Goal: Transaction & Acquisition: Purchase product/service

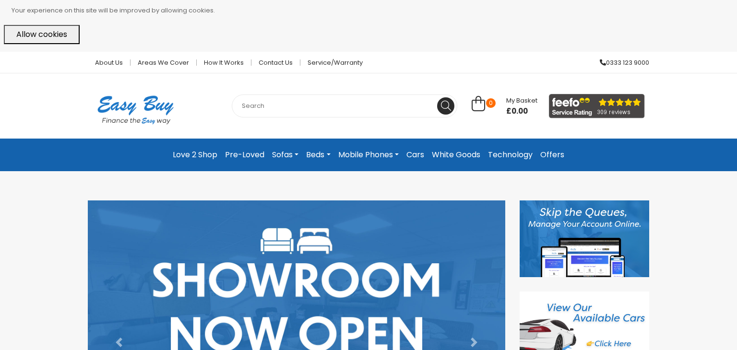
click at [283, 152] on link "Sofas" at bounding box center [285, 154] width 34 height 17
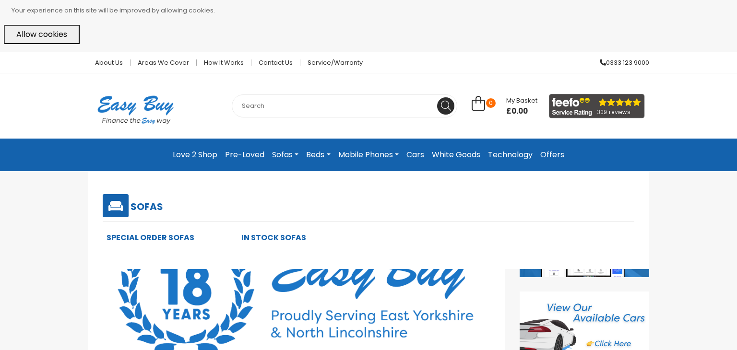
click at [250, 235] on link "In Stock Sofas" at bounding box center [273, 237] width 65 height 11
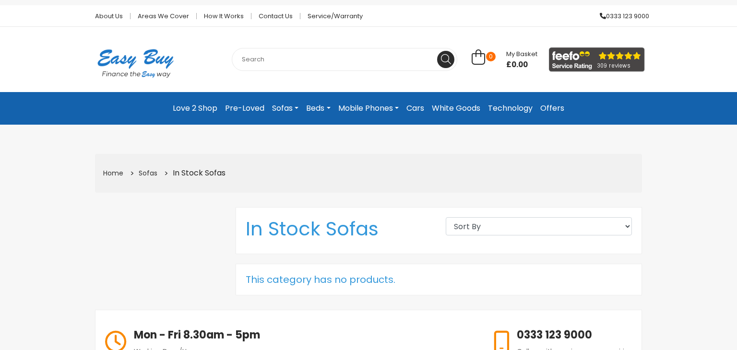
scroll to position [44, 0]
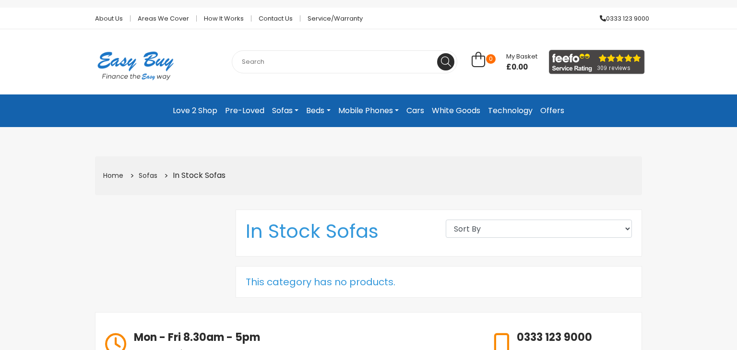
click at [279, 109] on link "Sofas" at bounding box center [285, 110] width 34 height 17
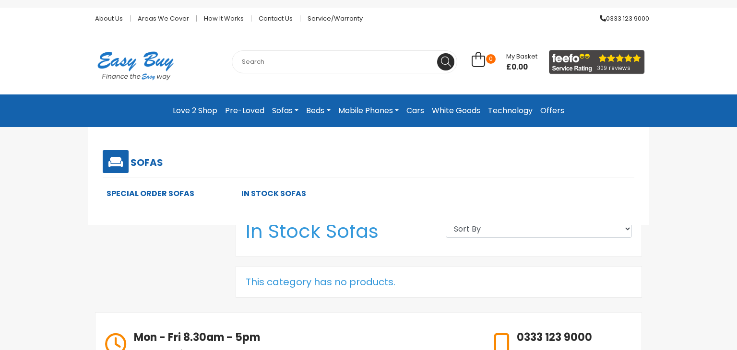
click at [173, 193] on link "Special Order Sofas" at bounding box center [151, 193] width 88 height 11
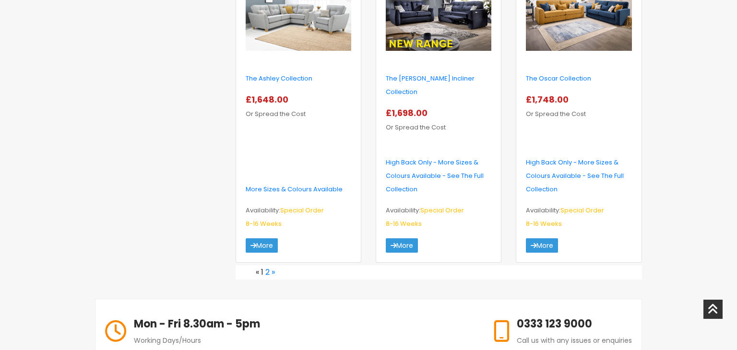
scroll to position [1669, 0]
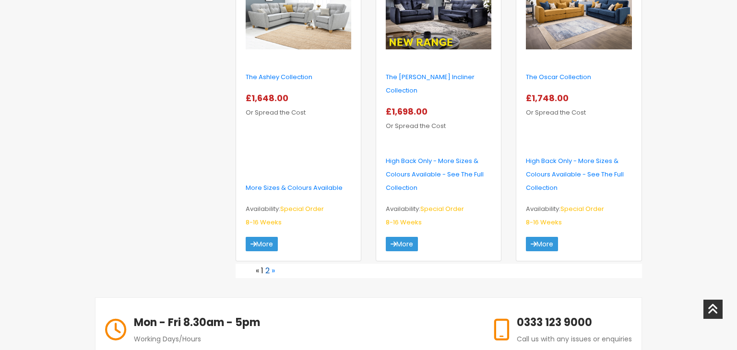
click at [267, 265] on link "2" at bounding box center [267, 270] width 4 height 11
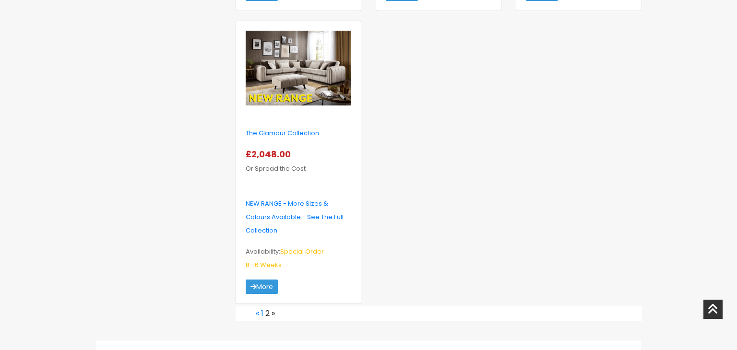
scroll to position [1035, 0]
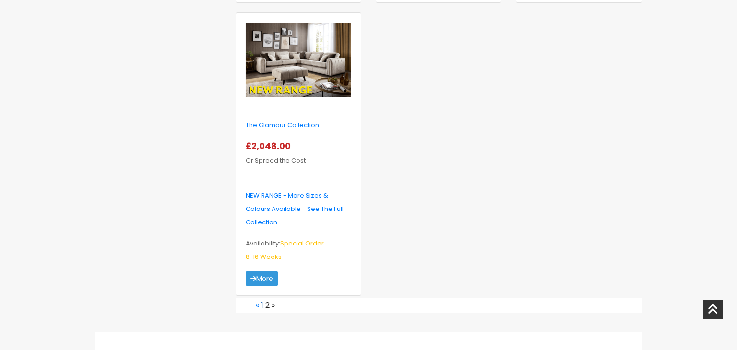
click at [261, 303] on link "1" at bounding box center [262, 305] width 2 height 11
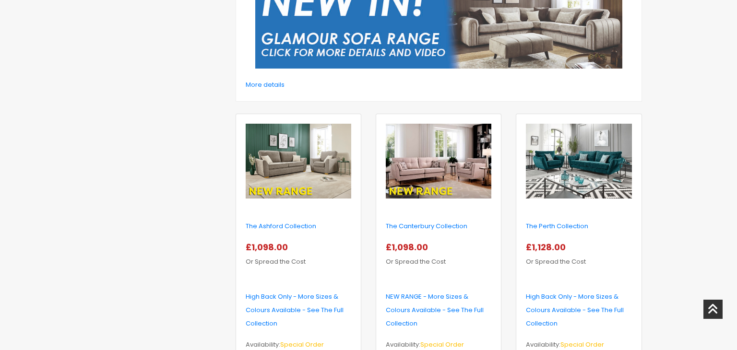
scroll to position [352, 0]
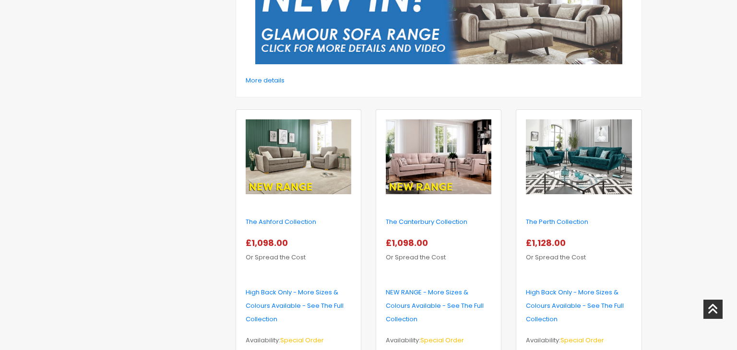
click at [289, 230] on div "The Ashford Collection £1,098.00 Or Spread the Cost" at bounding box center [298, 247] width 120 height 64
click at [288, 221] on link "The Ashford Collection" at bounding box center [281, 221] width 71 height 9
click at [454, 158] on img at bounding box center [439, 156] width 106 height 75
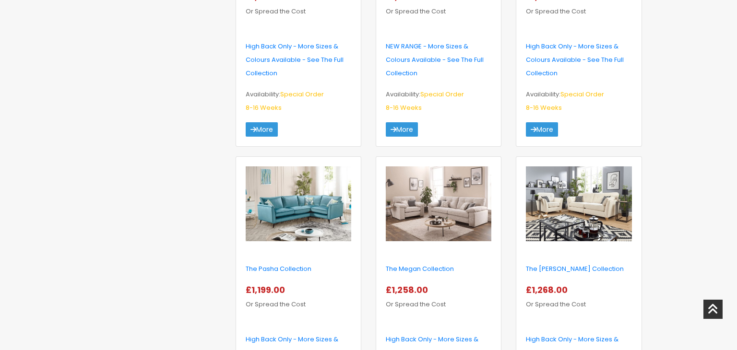
scroll to position [605, 0]
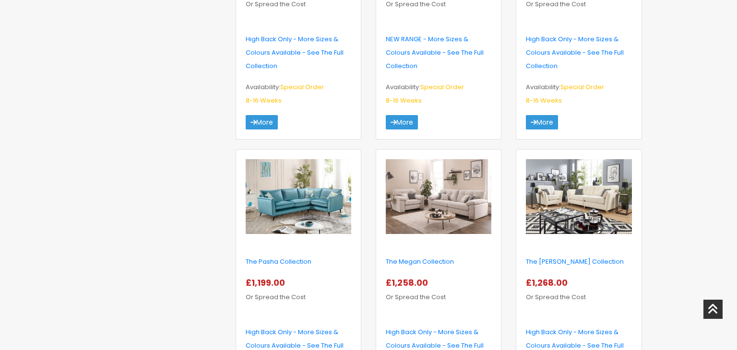
click at [538, 210] on img at bounding box center [579, 196] width 106 height 75
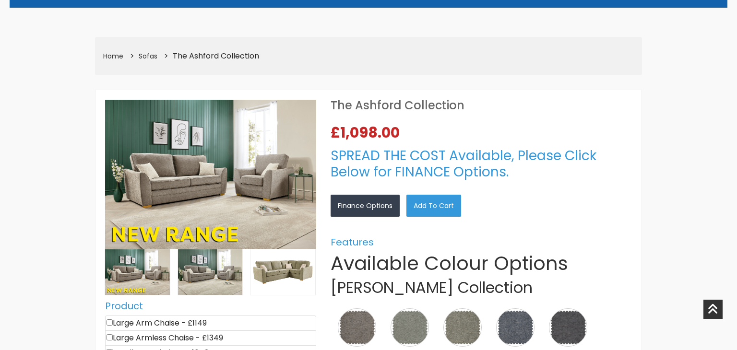
select select "104"
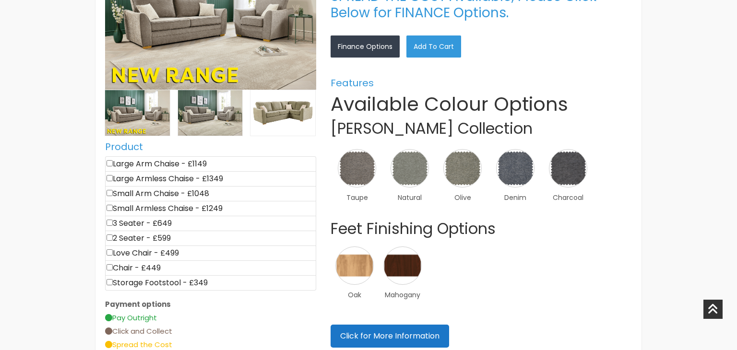
scroll to position [340, 0]
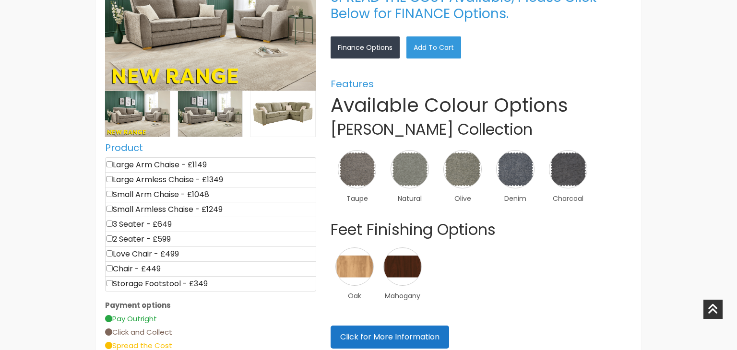
click at [109, 162] on input"] "checkbox" at bounding box center [110, 164] width 6 height 6
checkbox input"] "true"
type input "1149"
click at [109, 162] on input"] "checkbox" at bounding box center [110, 164] width 6 height 6
checkbox input"] "false"
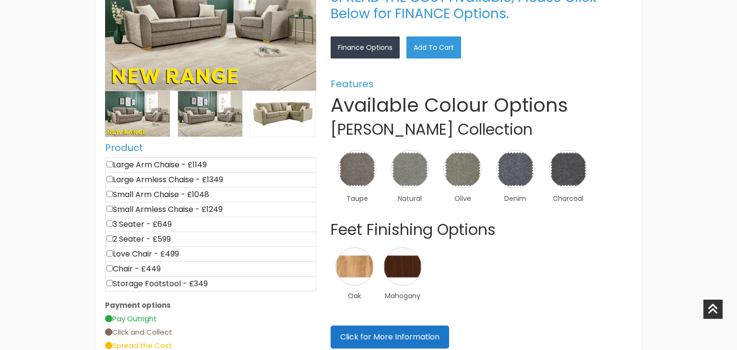
type input "0"
click at [281, 120] on img at bounding box center [282, 114] width 65 height 46
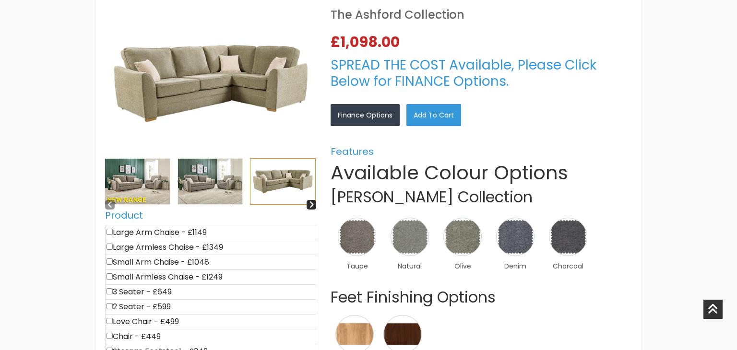
scroll to position [275, 0]
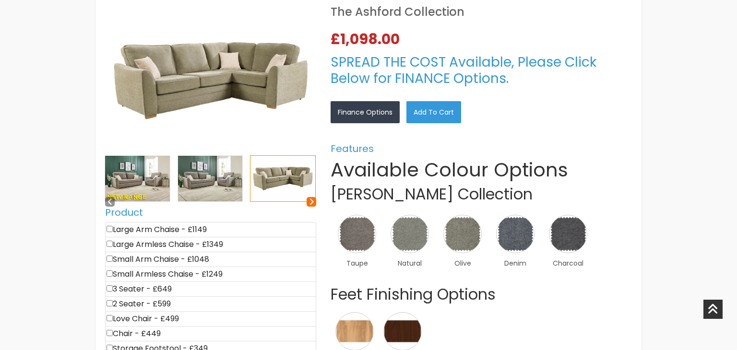
click at [311, 202] on icon at bounding box center [311, 202] width 5 height 8
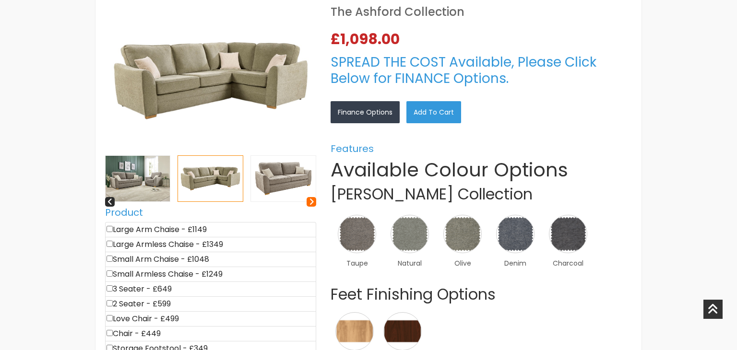
click at [311, 202] on icon at bounding box center [311, 202] width 5 height 8
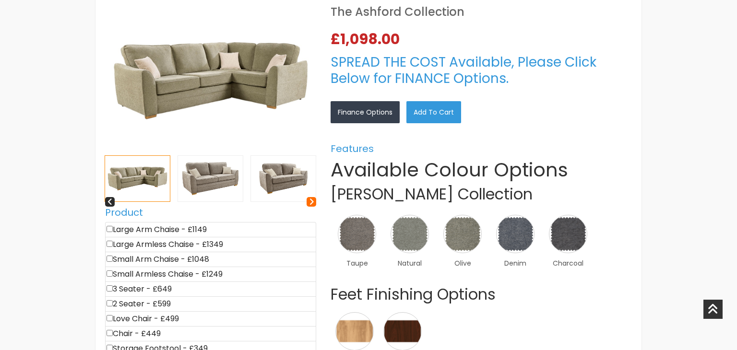
click at [311, 202] on icon at bounding box center [311, 202] width 5 height 8
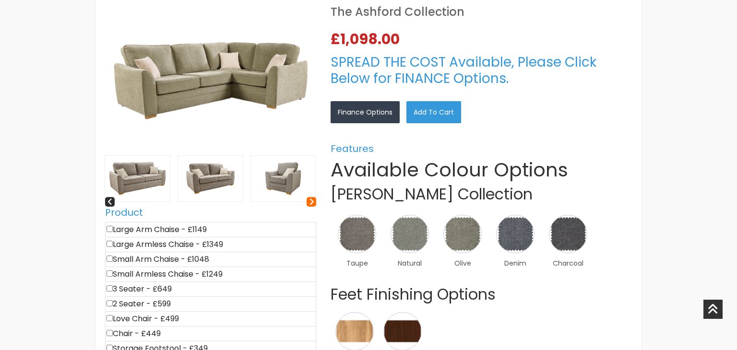
click at [310, 198] on icon at bounding box center [311, 202] width 5 height 8
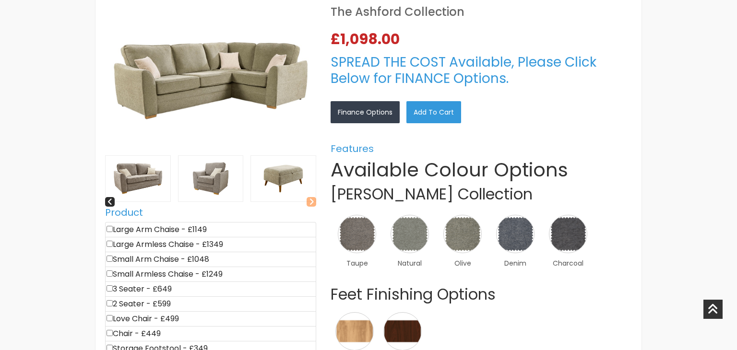
click at [310, 198] on icon at bounding box center [311, 202] width 5 height 8
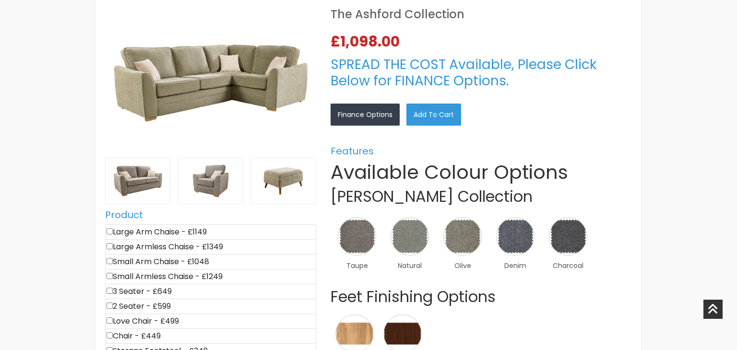
scroll to position [265, 0]
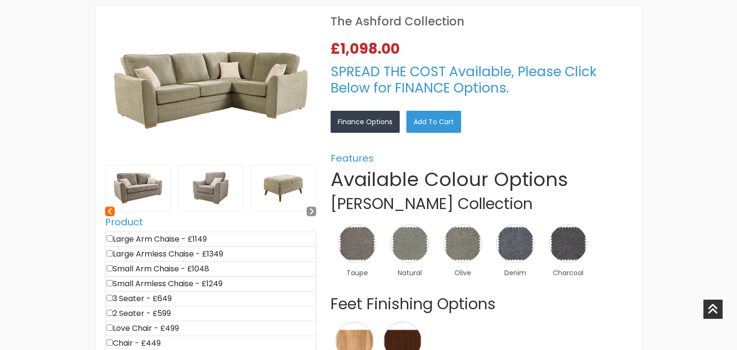
click at [108, 208] on icon at bounding box center [109, 211] width 5 height 8
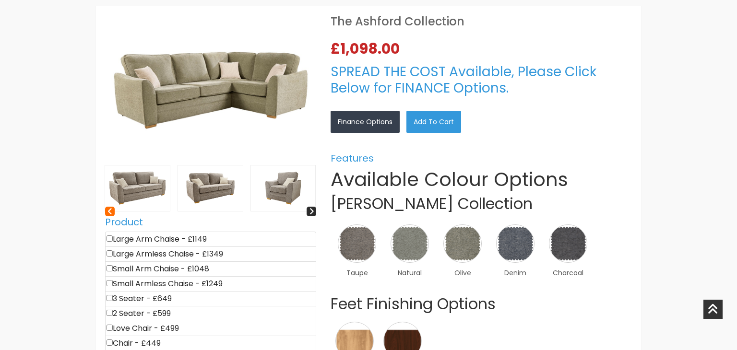
click at [108, 208] on icon at bounding box center [109, 211] width 5 height 8
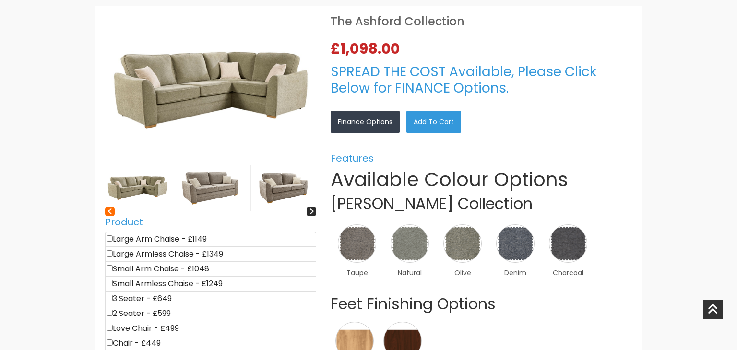
click at [108, 208] on icon at bounding box center [109, 211] width 5 height 8
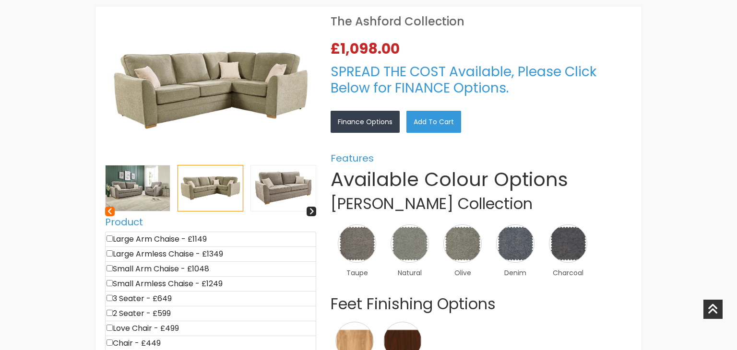
click at [108, 208] on icon at bounding box center [109, 211] width 5 height 8
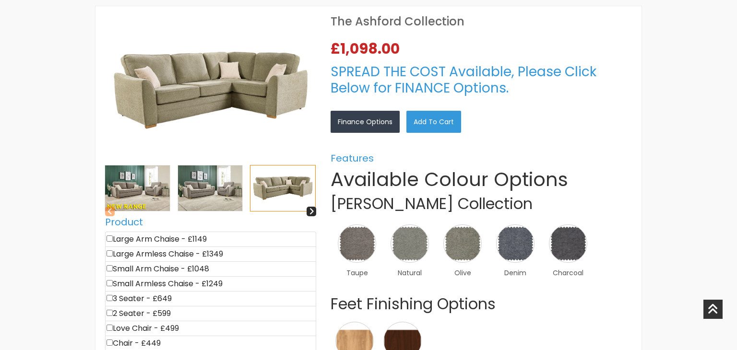
click at [108, 208] on icon at bounding box center [109, 211] width 5 height 8
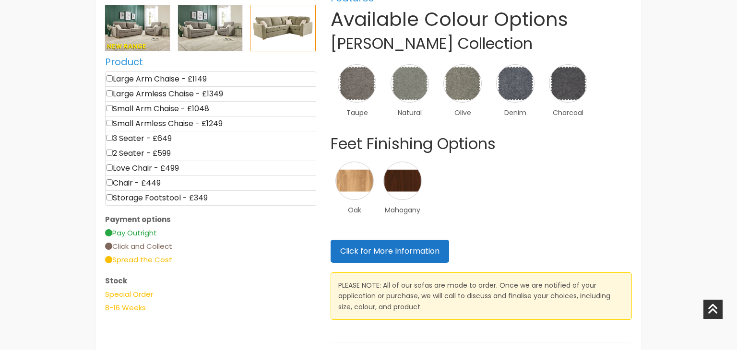
scroll to position [425, 0]
click at [110, 79] on input"] "checkbox" at bounding box center [110, 79] width 6 height 6
checkbox input"] "true"
type input "1149"
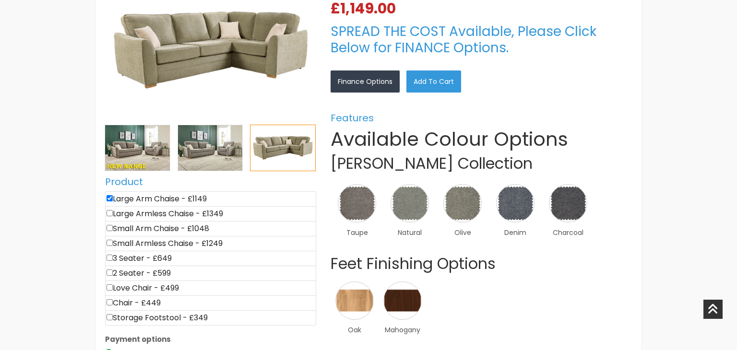
scroll to position [306, 0]
click at [111, 239] on input"] "checkbox" at bounding box center [110, 242] width 6 height 6
checkbox input"] "true"
type input "2398"
click at [108, 243] on input"] "checkbox" at bounding box center [110, 242] width 6 height 6
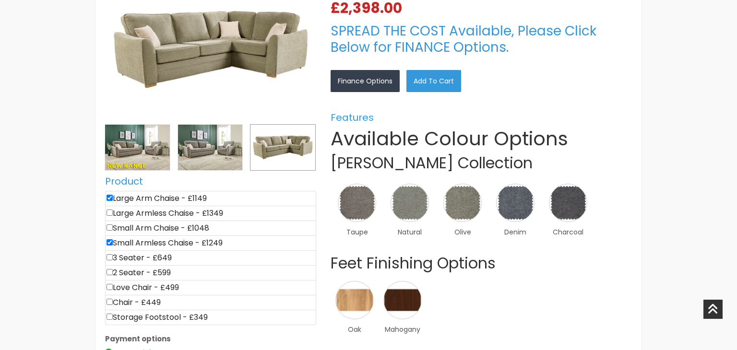
checkbox input"] "false"
type input "1149"
click at [110, 196] on input"] "checkbox" at bounding box center [110, 198] width 6 height 6
checkbox input"] "false"
type input "0"
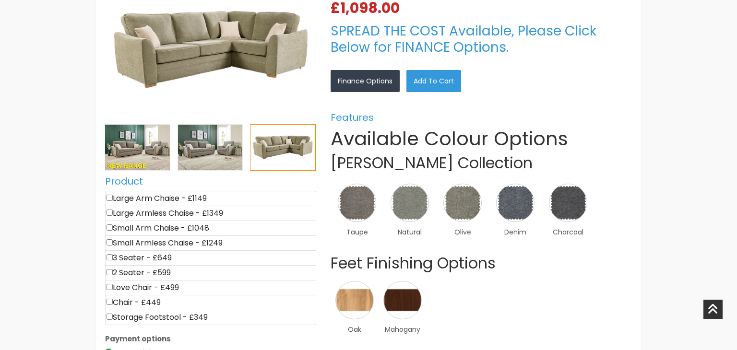
click at [111, 255] on input"] "checkbox" at bounding box center [110, 257] width 6 height 6
checkbox input"] "true"
type input "649"
click at [110, 255] on input"] "checkbox" at bounding box center [110, 257] width 6 height 6
checkbox input"] "false"
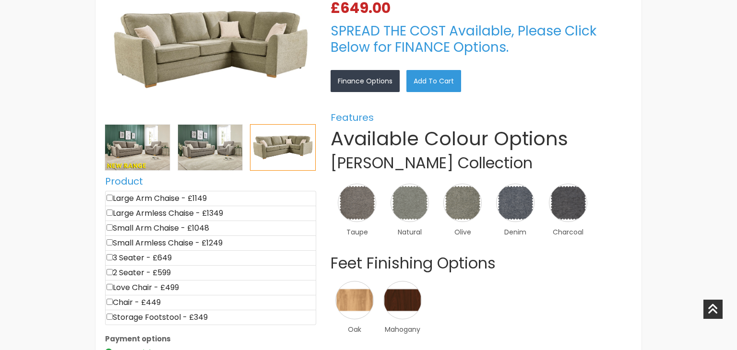
type input "0"
click at [110, 199] on input"] "checkbox" at bounding box center [110, 198] width 6 height 6
checkbox input"] "true"
type input "1149"
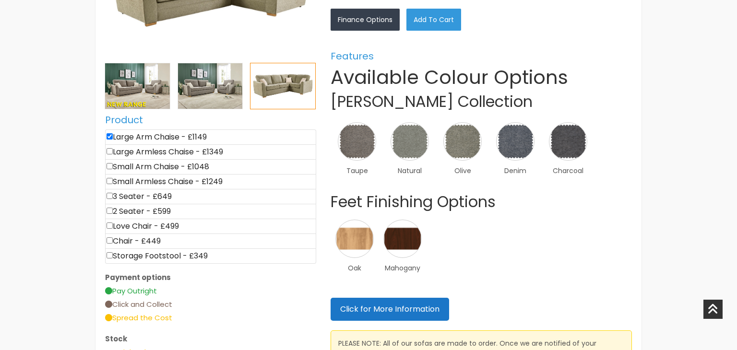
scroll to position [369, 0]
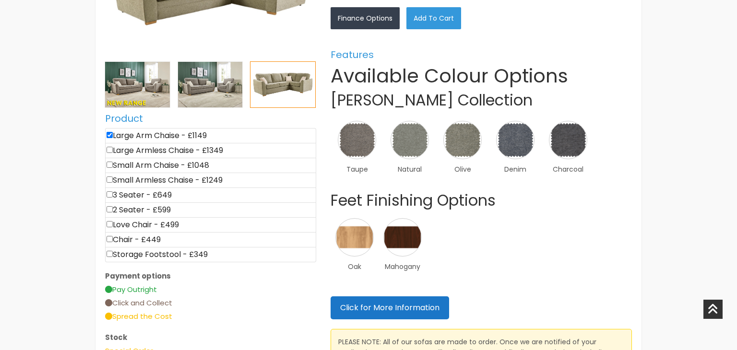
click at [106, 164] on li "Small Arm Chaise - £1048" at bounding box center [210, 165] width 211 height 15
click at [110, 164] on input"] "checkbox" at bounding box center [110, 165] width 6 height 6
checkbox input"] "true"
type input "2197"
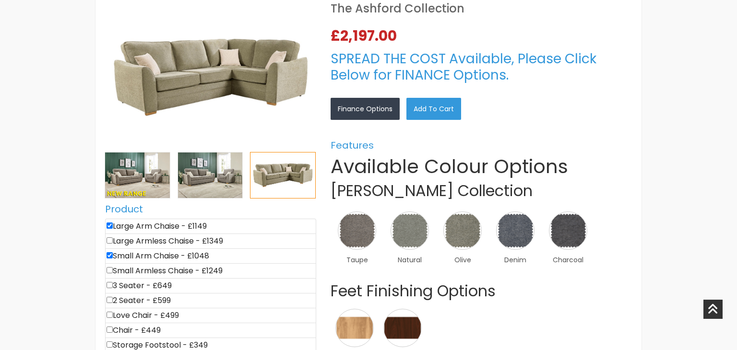
scroll to position [280, 0]
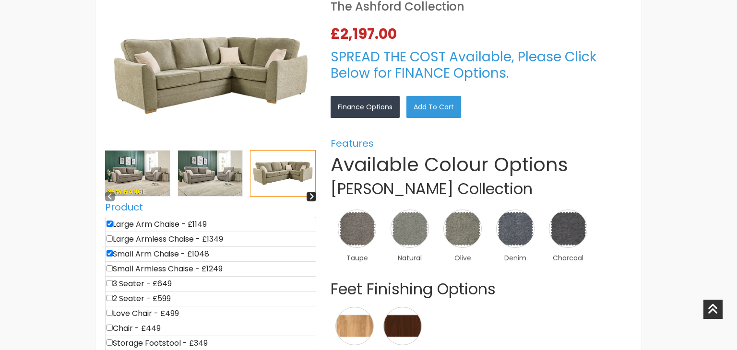
click at [204, 175] on img at bounding box center [210, 174] width 65 height 46
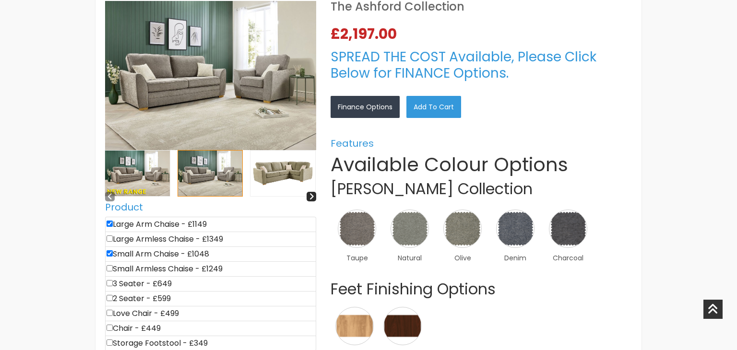
click at [138, 179] on img at bounding box center [137, 174] width 65 height 46
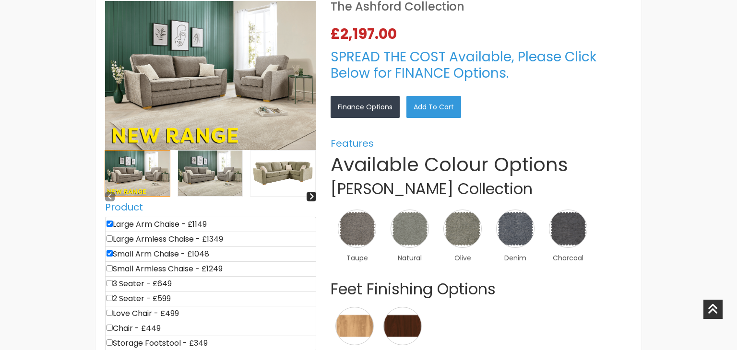
click at [178, 182] on img at bounding box center [210, 174] width 65 height 46
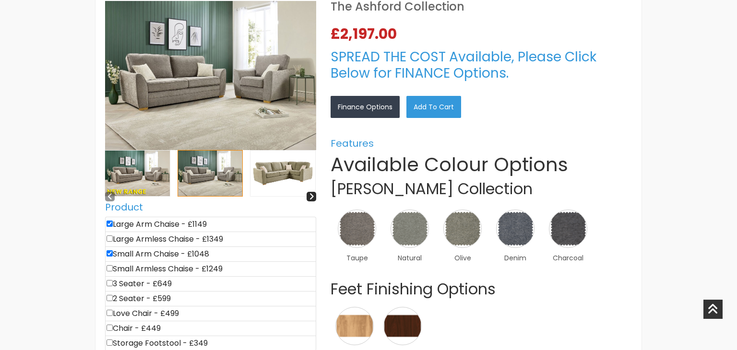
click at [198, 181] on img at bounding box center [210, 174] width 65 height 46
click at [157, 184] on img at bounding box center [137, 174] width 65 height 46
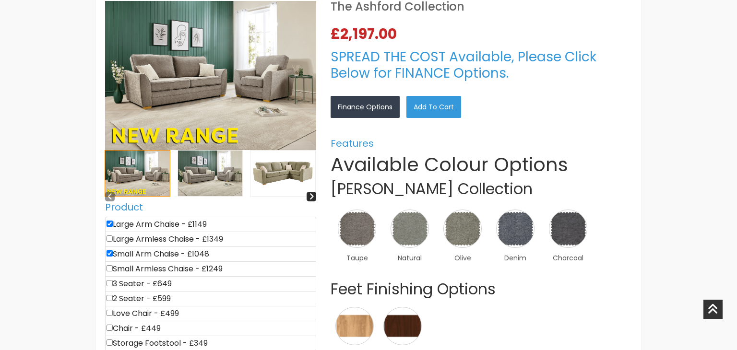
click at [260, 181] on img at bounding box center [282, 174] width 65 height 46
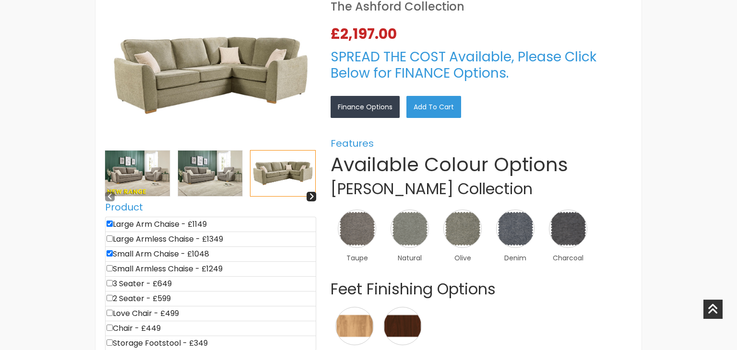
click at [216, 185] on img at bounding box center [210, 174] width 65 height 46
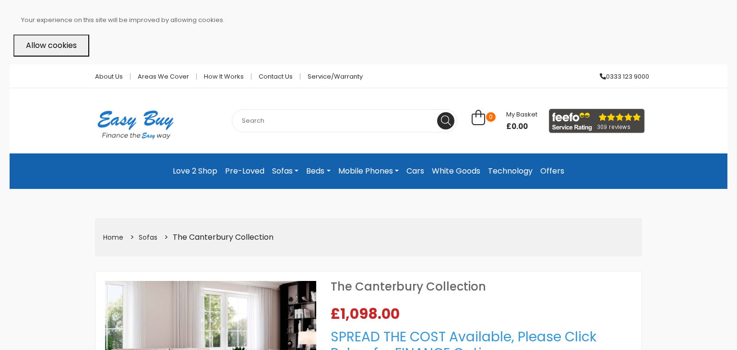
select select "104"
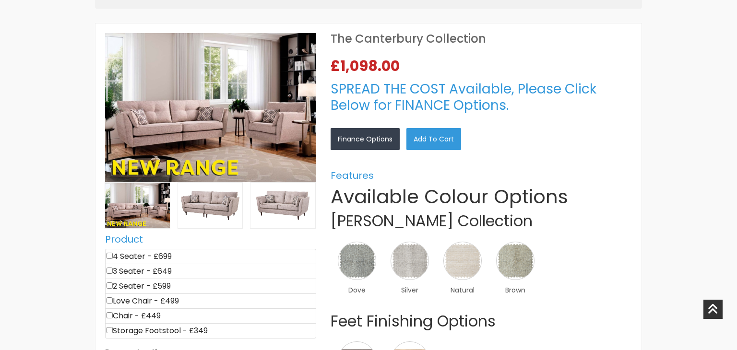
scroll to position [249, 0]
click at [214, 217] on img at bounding box center [210, 205] width 65 height 46
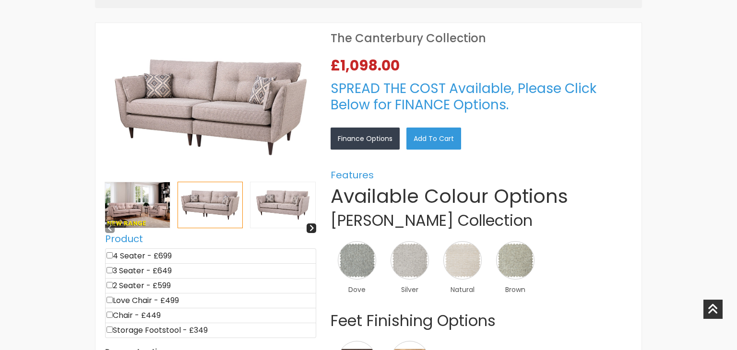
click at [264, 211] on img at bounding box center [282, 205] width 65 height 46
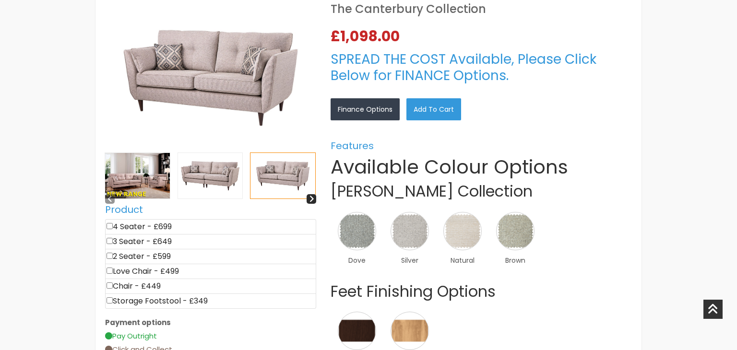
scroll to position [277, 0]
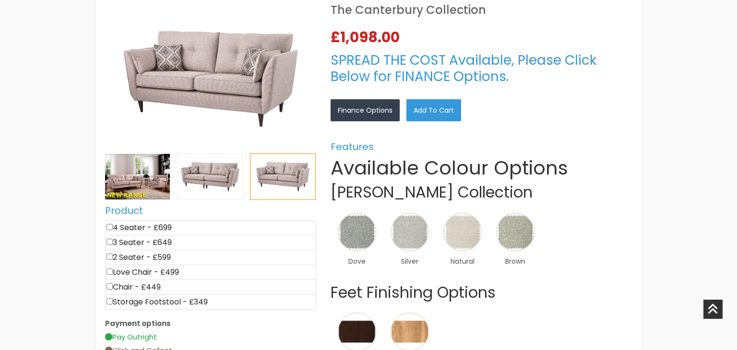
click at [114, 226] on li "4 Seater - £699" at bounding box center [210, 227] width 211 height 15
click at [109, 226] on input"] "checkbox" at bounding box center [110, 227] width 6 height 6
checkbox input"] "true"
type input "699"
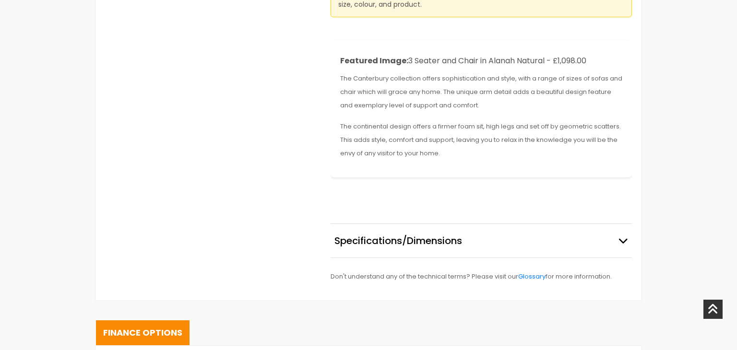
scroll to position [737, 0]
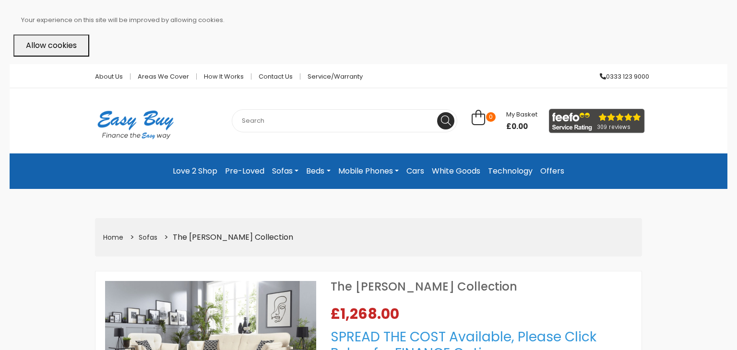
select select "104"
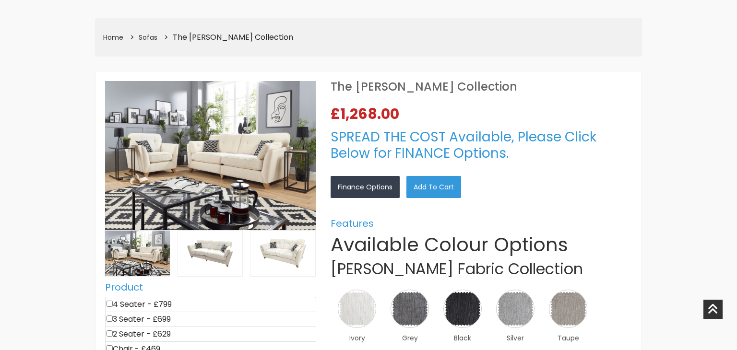
scroll to position [197, 0]
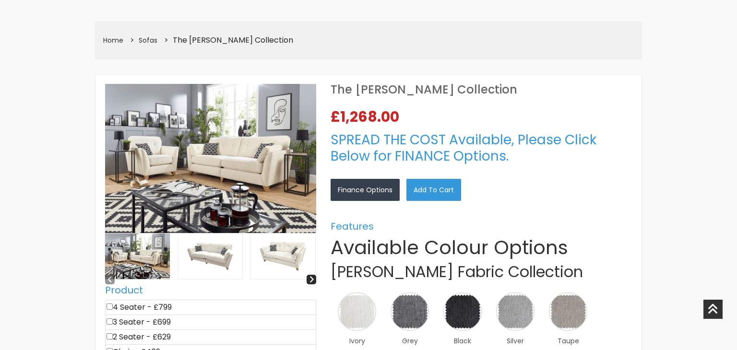
click at [221, 249] on img at bounding box center [210, 257] width 65 height 46
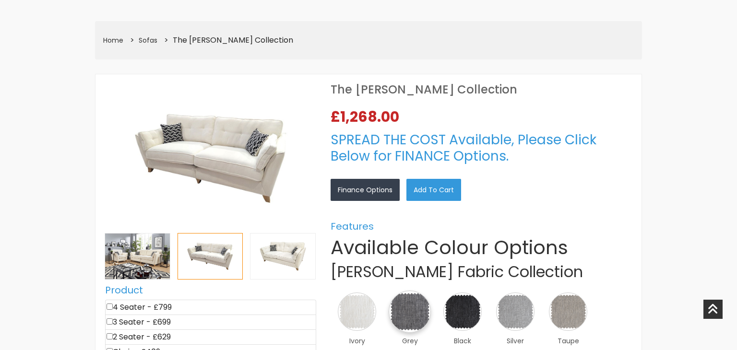
click at [424, 301] on img at bounding box center [410, 312] width 42 height 42
click at [0, 0] on img at bounding box center [0, 0] width 0 height 0
click at [0, 0] on link "×" at bounding box center [0, 0] width 0 height 0
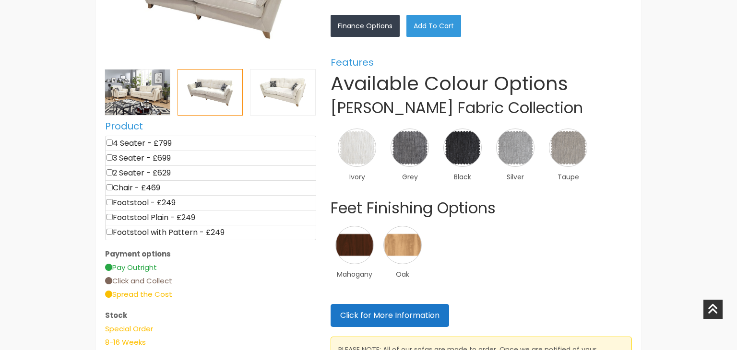
scroll to position [364, 0]
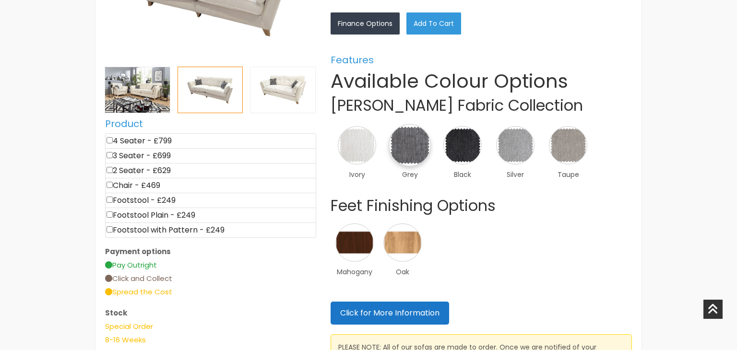
click at [414, 158] on img at bounding box center [410, 145] width 42 height 42
click at [0, 0] on img at bounding box center [0, 0] width 0 height 0
click at [714, 318] on icon at bounding box center [713, 309] width 11 height 19
